Goal: Information Seeking & Learning: Learn about a topic

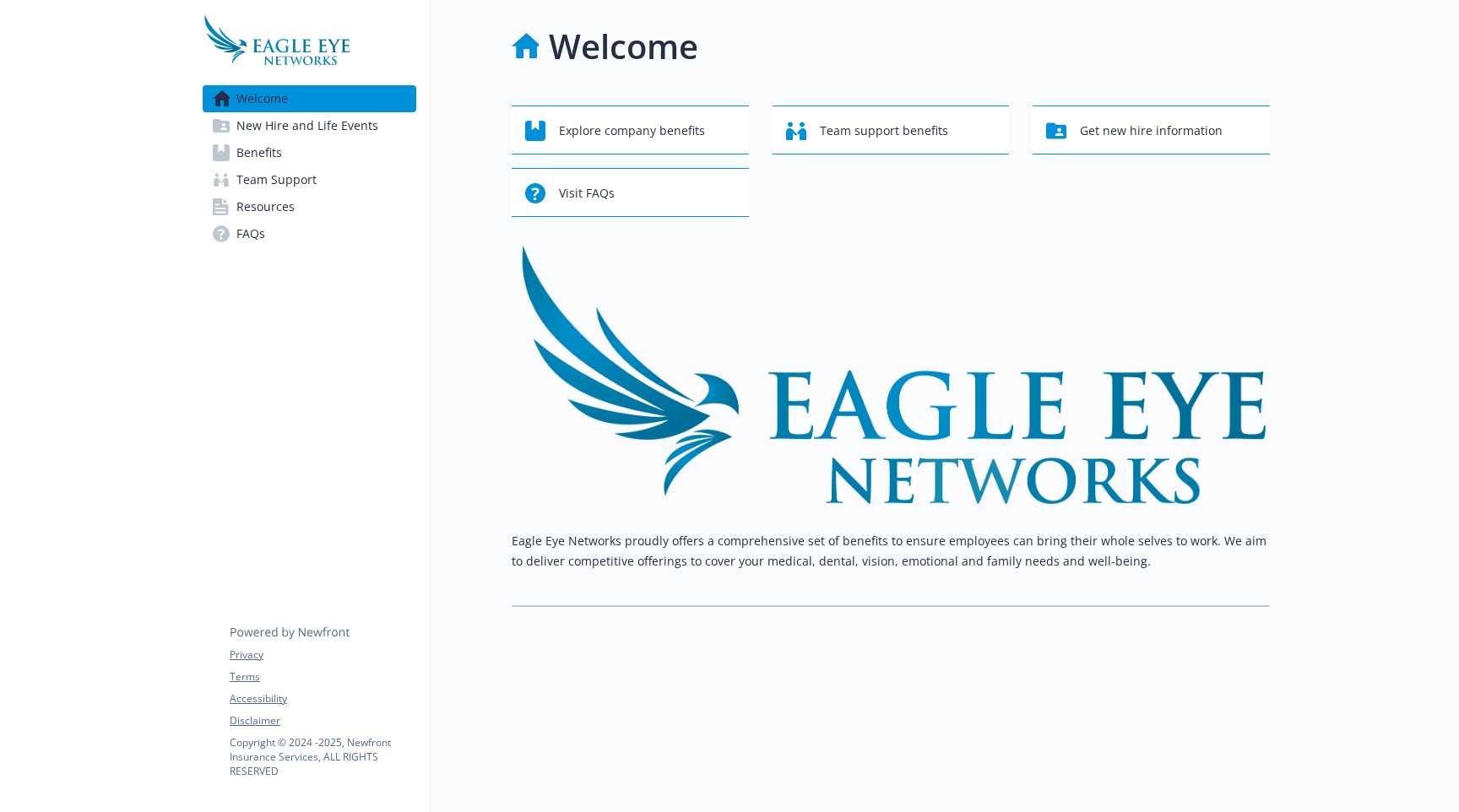
click at [842, 103] on div "Welcome Explore company benefits Team support benefits Get new hire information…" at bounding box center [891, 314] width 758 height 586
click at [845, 131] on span "Team support benefits" at bounding box center [885, 130] width 128 height 32
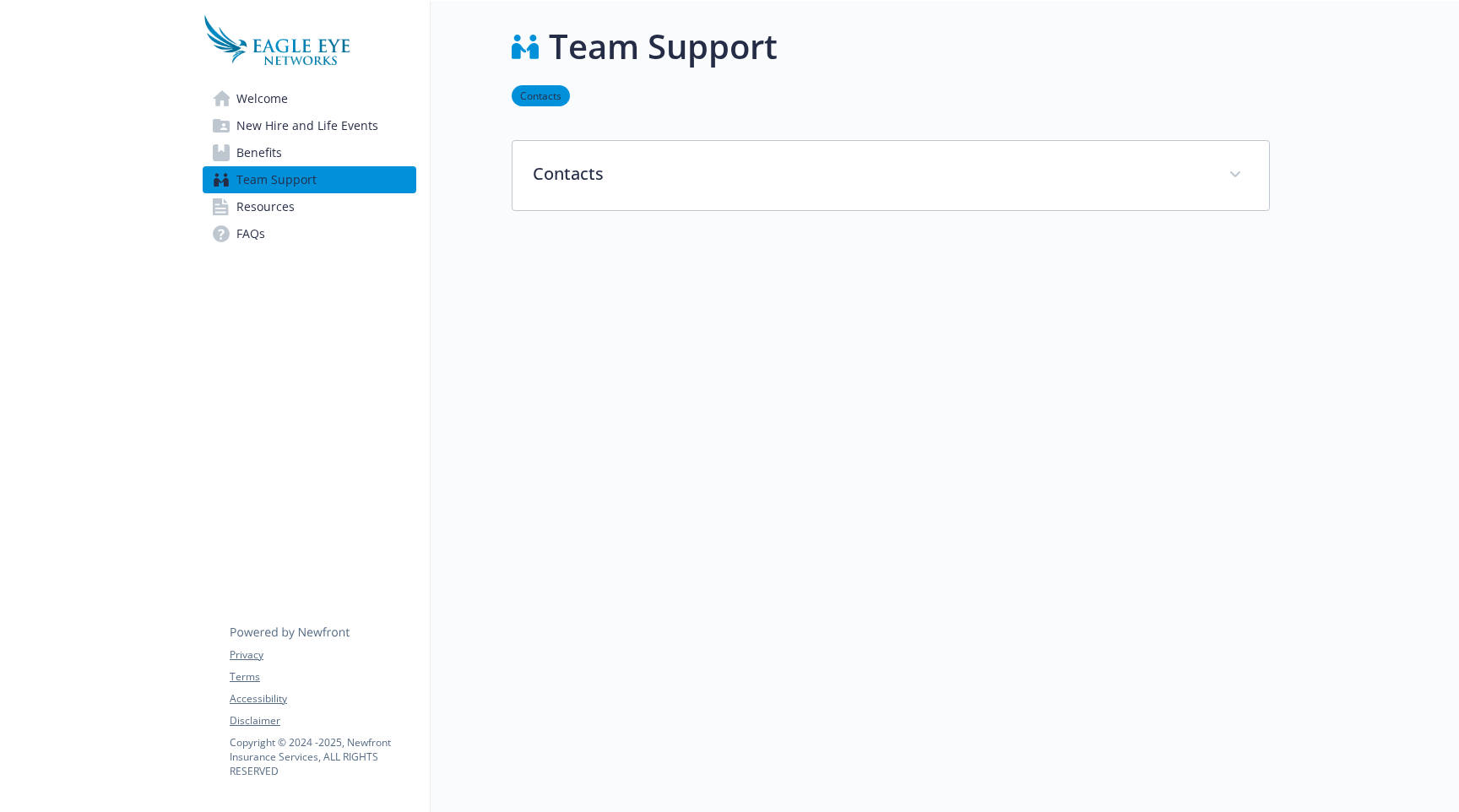
click at [262, 97] on span "Welcome" at bounding box center [262, 98] width 51 height 27
